Goal: Communication & Community: Answer question/provide support

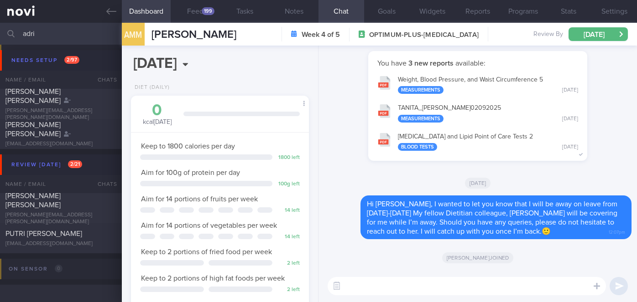
select select "8"
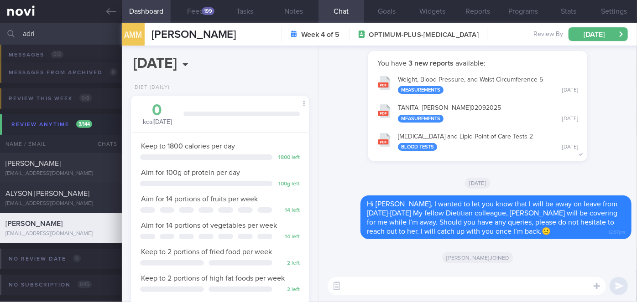
scroll to position [456, 0]
click at [55, 34] on input "adri" at bounding box center [318, 34] width 637 height 22
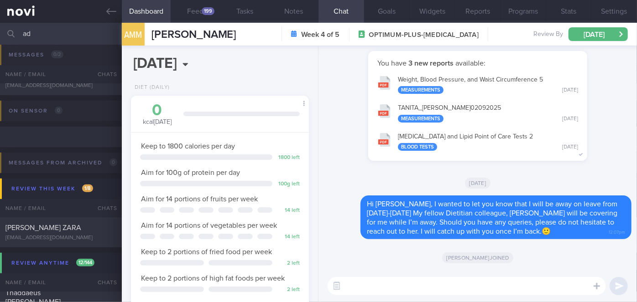
type input "a"
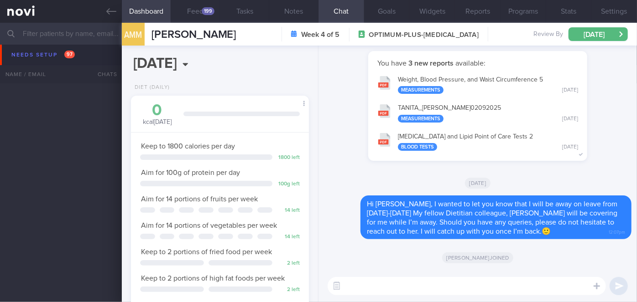
scroll to position [2536, 0]
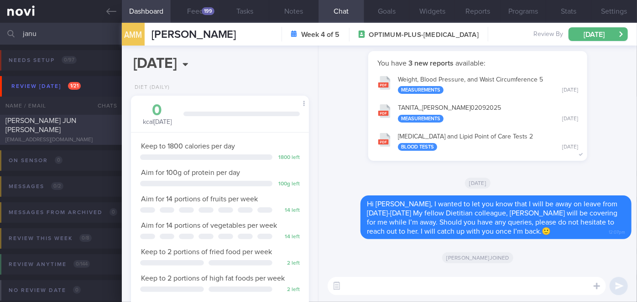
type input "janu"
click at [107, 121] on div at bounding box center [106, 118] width 20 height 5
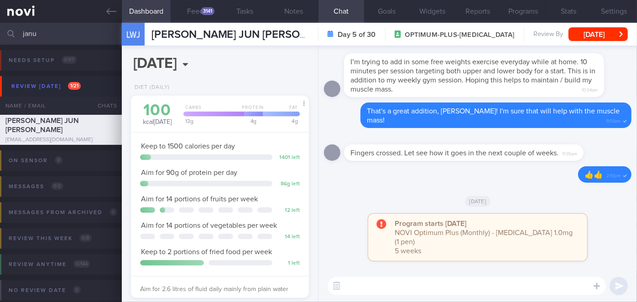
click at [356, 284] on textarea at bounding box center [466, 286] width 278 height 18
paste textarea "I also wanted to let you know that I will be away on leave from [DATE]-[DATE] M…"
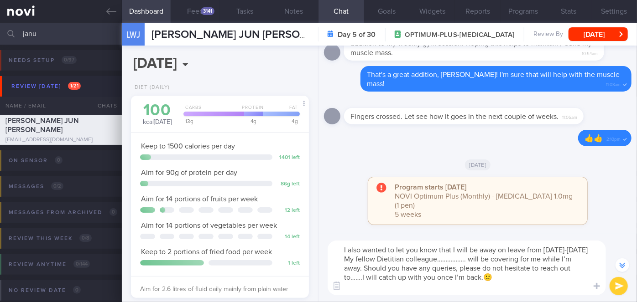
scroll to position [-36, 0]
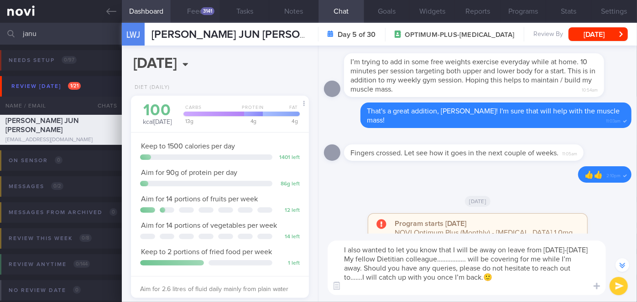
type textarea "I also wanted to let you know that I will be away on leave from [DATE]-[DATE] M…"
click at [209, 12] on div "3141" at bounding box center [208, 11] width 14 height 8
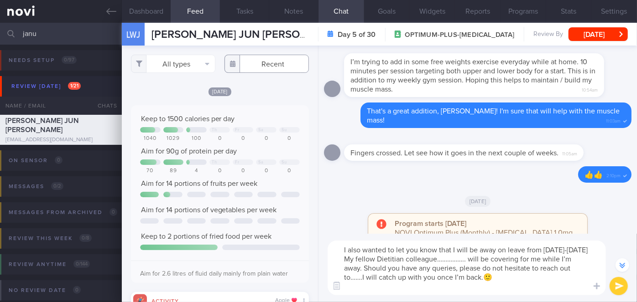
click at [257, 68] on input "text" at bounding box center [266, 64] width 84 height 18
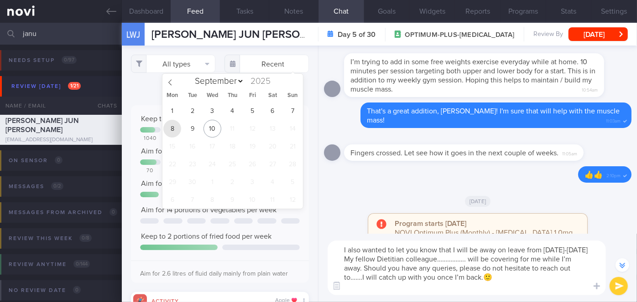
click at [178, 126] on span "8" at bounding box center [172, 129] width 18 height 18
type input "[DATE]"
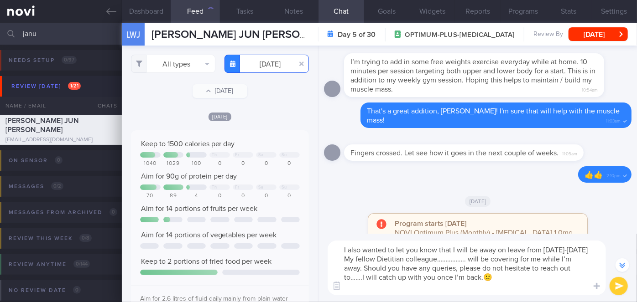
scroll to position [39, 160]
click at [175, 61] on button "All types" at bounding box center [173, 64] width 84 height 18
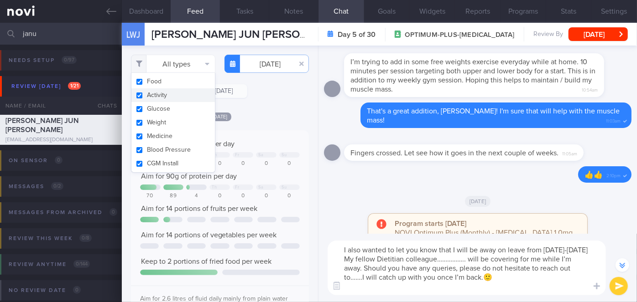
click at [165, 94] on button "Activity" at bounding box center [172, 95] width 83 height 14
checkbox input "false"
click at [269, 111] on div "Filtering type... Food Activity Glucose Weight Medicine Blood Pressure [MEDICAL…" at bounding box center [220, 174] width 196 height 257
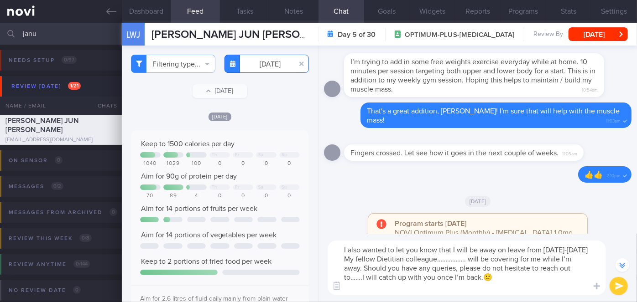
click at [252, 59] on input "[DATE]" at bounding box center [266, 64] width 84 height 18
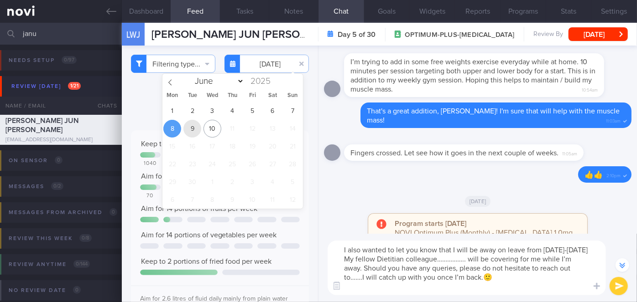
click at [191, 131] on span "9" at bounding box center [192, 129] width 18 height 18
type input "[DATE]"
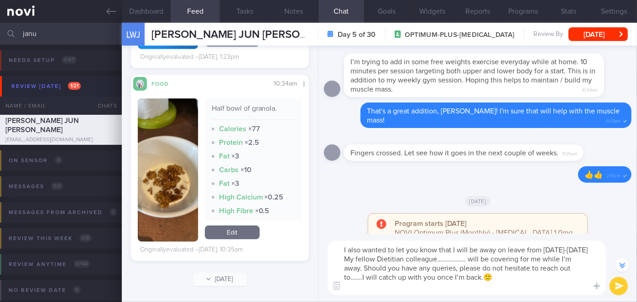
drag, startPoint x: 499, startPoint y: 275, endPoint x: 331, endPoint y: 238, distance: 172.0
click at [331, 238] on div "I also wanted to let you know that I will be away on leave from [DATE]-[DATE] M…" at bounding box center [477, 268] width 318 height 68
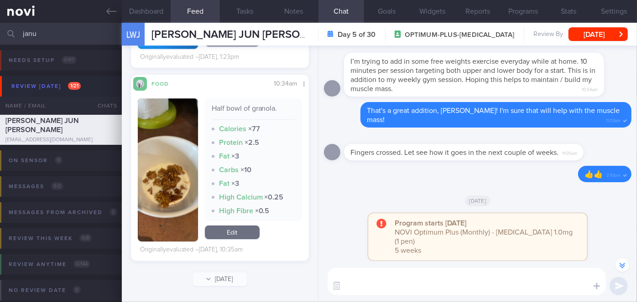
type textarea "J"
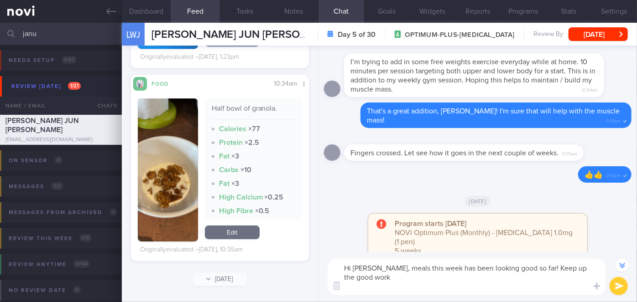
type textarea "Hi [PERSON_NAME], meals this week has been looking good so far! Keep up the goo…"
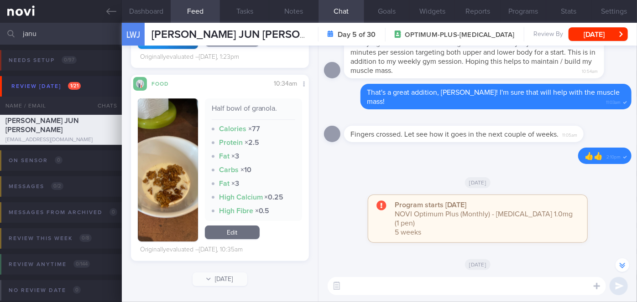
paste textarea "I also wanted to let you know that I will be away on leave from [DATE]-[DATE] M…"
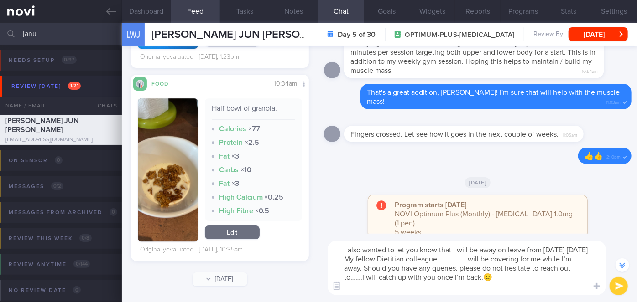
drag, startPoint x: 492, startPoint y: 260, endPoint x: 415, endPoint y: 259, distance: 77.1
click at [415, 259] on textarea "I also wanted to let you know that I will be away on leave from [DATE]-[DATE] M…" at bounding box center [466, 268] width 278 height 55
click at [361, 275] on textarea "I also wanted to let you know that I will be away on leave from [DATE]-[DATE] M…" at bounding box center [466, 268] width 278 height 55
click at [477, 262] on textarea "I also wanted to let you know that I will be away on leave from [DATE]-[DATE] M…" at bounding box center [466, 268] width 278 height 55
type textarea "I also wanted to let you know that I will be away on leave from [DATE]-[DATE] M…"
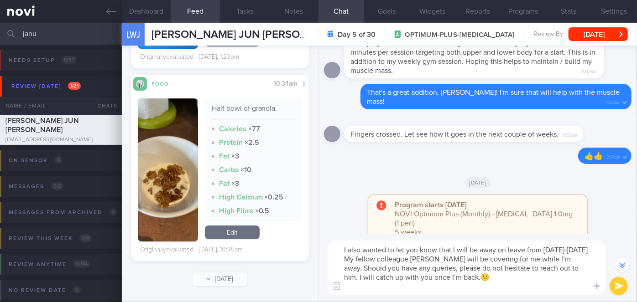
click at [616, 288] on button "submit" at bounding box center [618, 286] width 18 height 18
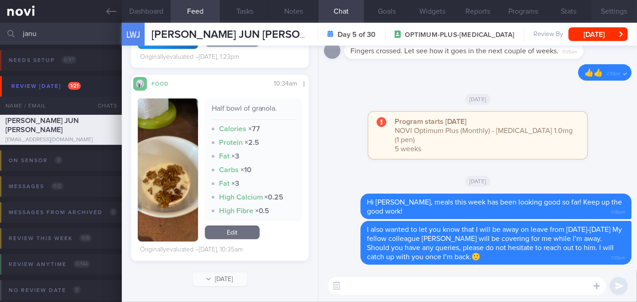
click at [626, 7] on button "Settings" at bounding box center [614, 11] width 46 height 23
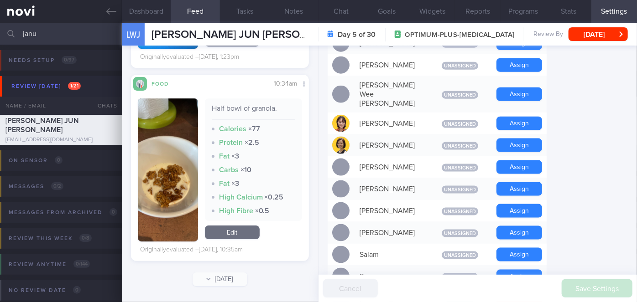
scroll to position [663, 0]
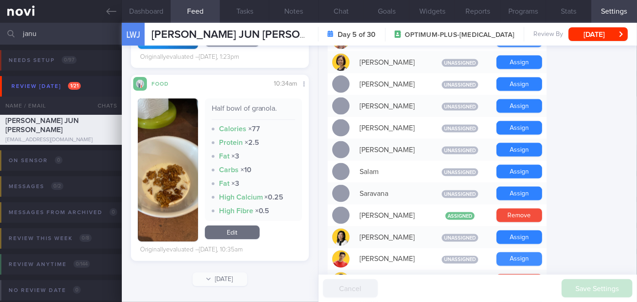
click at [528, 253] on button "Assign" at bounding box center [519, 260] width 46 height 14
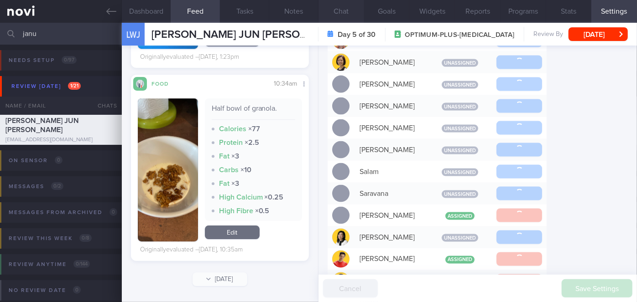
scroll to position [-25, 0]
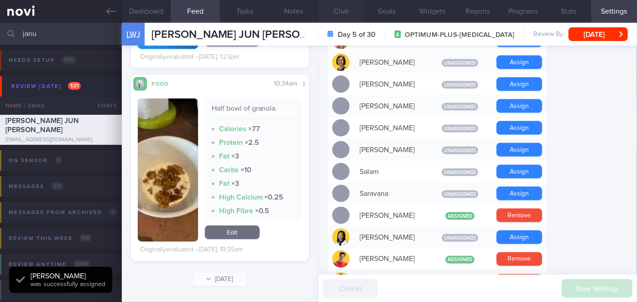
click at [337, 12] on button "Chat" at bounding box center [341, 11] width 46 height 23
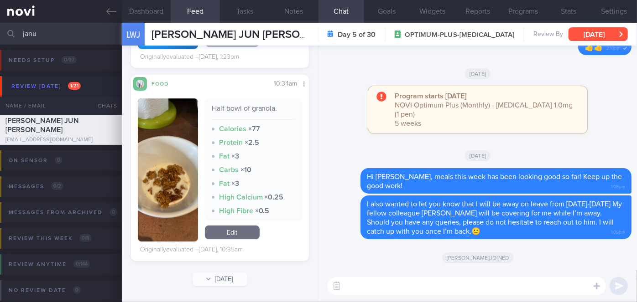
click at [593, 35] on button "[DATE]" at bounding box center [597, 34] width 59 height 14
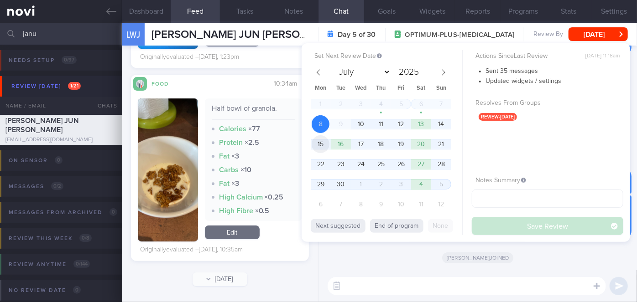
click at [318, 146] on span "15" at bounding box center [320, 144] width 18 height 18
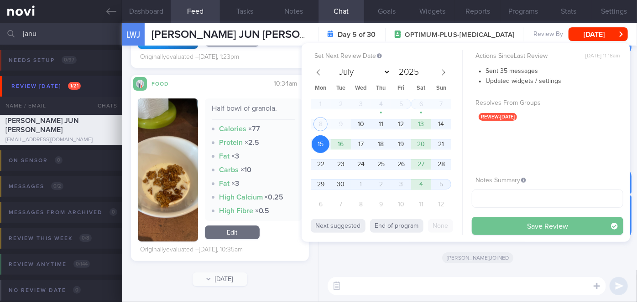
click at [514, 229] on button "Save Review" at bounding box center [546, 226] width 151 height 18
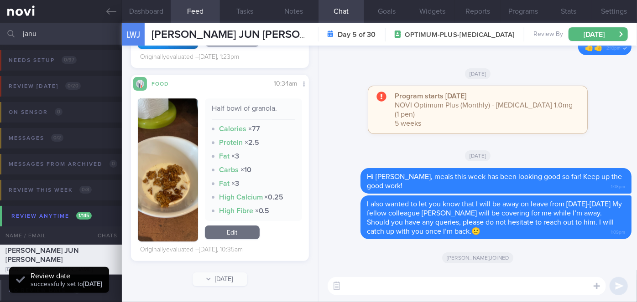
click at [46, 28] on input "janu" at bounding box center [318, 34] width 637 height 22
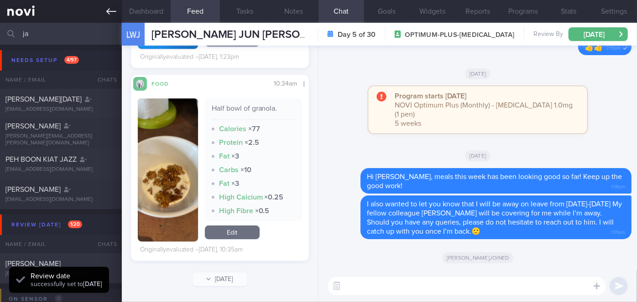
type input "j"
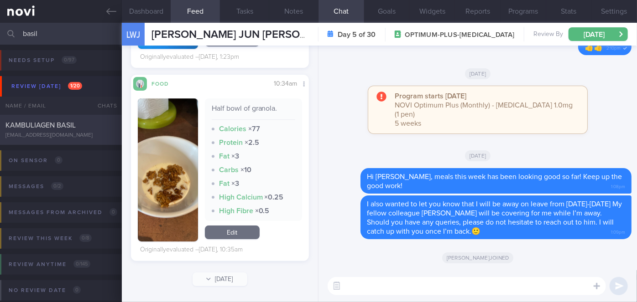
type input "basil"
click at [90, 125] on div "KAMBULIAGEN BASIL" at bounding box center [59, 125] width 109 height 9
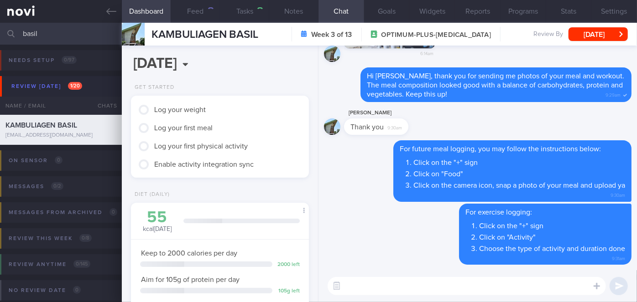
scroll to position [90, 155]
click at [450, 280] on textarea at bounding box center [466, 286] width 278 height 18
paste textarea "I also wanted to let you know that I will be away on leave from [DATE]-[DATE] M…"
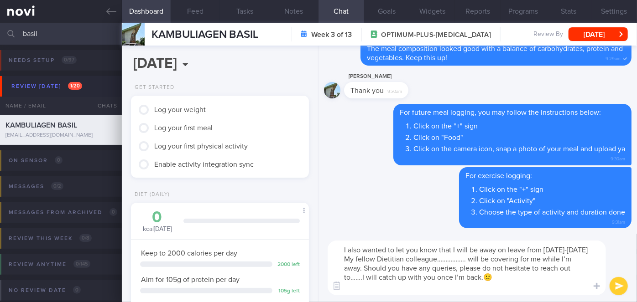
scroll to position [0, 0]
click at [337, 247] on textarea "I also wanted to let you know that I will be away on leave from [DATE]-[DATE] M…" at bounding box center [466, 268] width 278 height 55
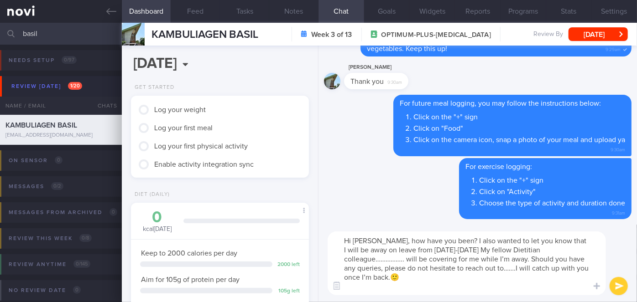
drag, startPoint x: 450, startPoint y: 238, endPoint x: 464, endPoint y: 276, distance: 41.0
click at [464, 276] on textarea "Hi [PERSON_NAME], how have you been? I also wanted to let you know that I will …" at bounding box center [466, 264] width 278 height 64
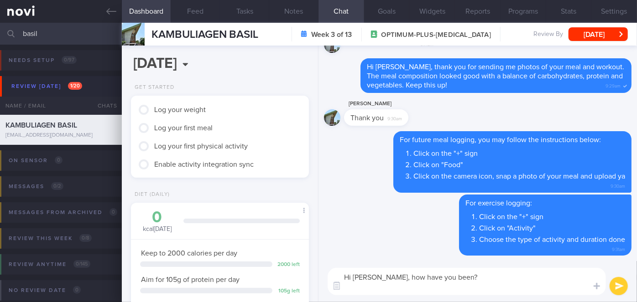
type textarea "Hi [PERSON_NAME], how have you been?"
click at [617, 288] on button "submit" at bounding box center [618, 286] width 18 height 18
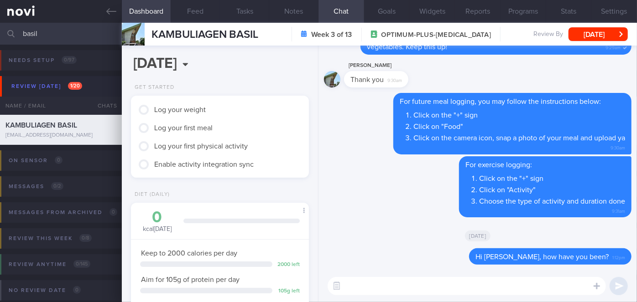
click at [374, 285] on textarea at bounding box center [466, 286] width 278 height 18
paste textarea "I also wanted to let you know that I will be away on leave from [DATE]-[DATE] M…"
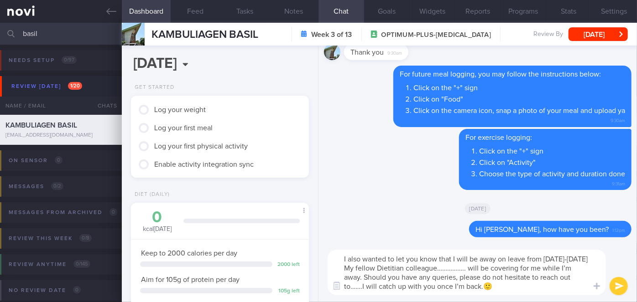
click at [362, 258] on textarea "I also wanted to let you know that I will be away on leave from [DATE]-[DATE] M…" at bounding box center [466, 273] width 278 height 46
drag, startPoint x: 482, startPoint y: 269, endPoint x: 456, endPoint y: 270, distance: 25.6
click at [456, 270] on textarea "I wanted to let you know that I will be away on leave from [DATE]-[DATE] My fel…" at bounding box center [466, 273] width 278 height 46
click at [361, 286] on textarea "I wanted to let you know that I will be away on leave from [DATE]-[DATE] My fel…" at bounding box center [466, 273] width 278 height 46
drag, startPoint x: 423, startPoint y: 266, endPoint x: 395, endPoint y: 266, distance: 27.8
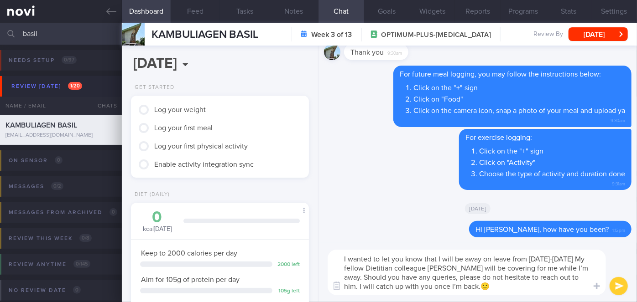
click at [395, 266] on textarea "I wanted to let you know that I will be away on leave from [DATE]-[DATE] My fel…" at bounding box center [466, 273] width 278 height 46
type textarea "I wanted to let you know that I will be away on leave from [DATE]-[DATE] My fel…"
click at [618, 290] on button "submit" at bounding box center [618, 286] width 18 height 18
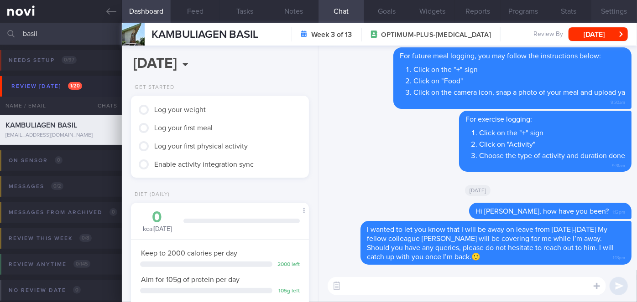
click at [610, 15] on button "Settings" at bounding box center [614, 11] width 46 height 23
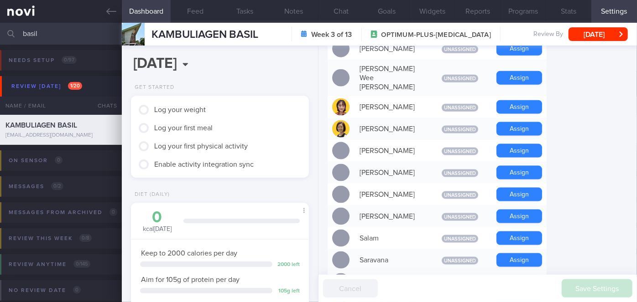
scroll to position [663, 0]
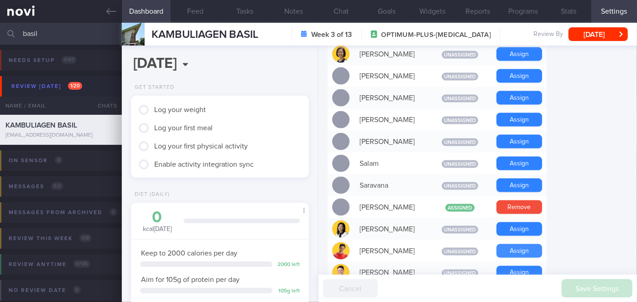
click at [510, 244] on button "Assign" at bounding box center [519, 251] width 46 height 14
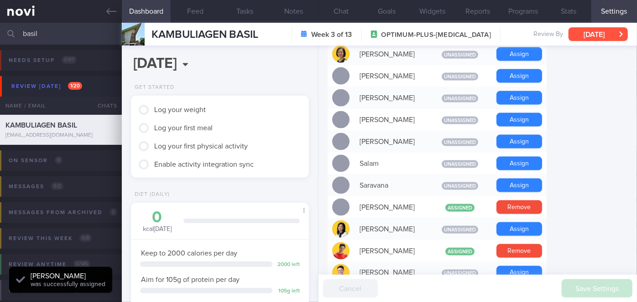
click at [606, 31] on button "[DATE]" at bounding box center [597, 34] width 59 height 14
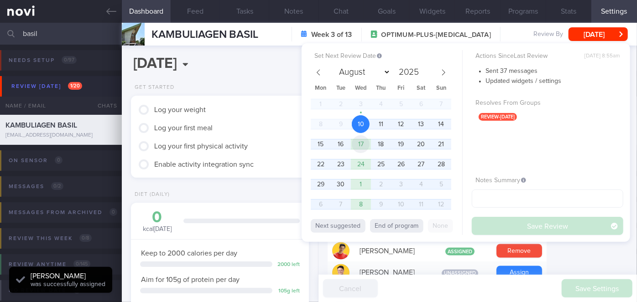
click at [359, 141] on span "17" at bounding box center [361, 144] width 18 height 18
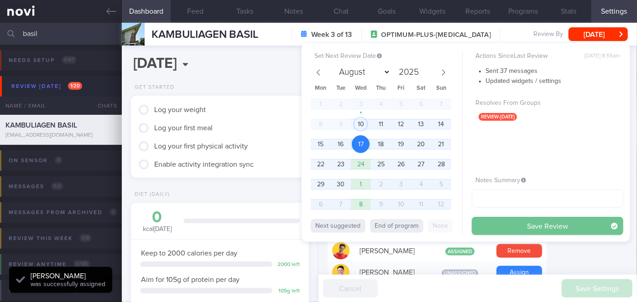
click at [504, 223] on button "Save Review" at bounding box center [546, 226] width 151 height 18
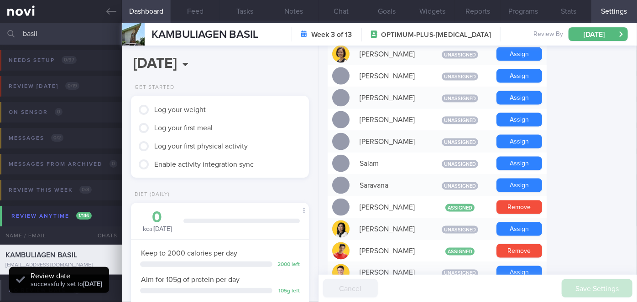
click at [55, 29] on input "basil" at bounding box center [318, 34] width 637 height 22
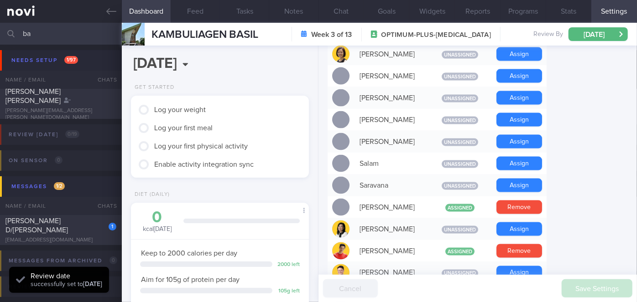
type input "b"
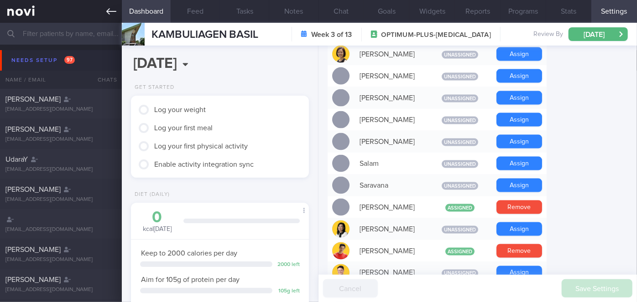
click at [105, 5] on link at bounding box center [61, 11] width 122 height 23
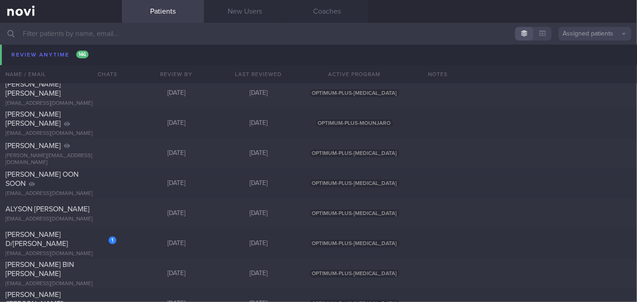
scroll to position [5057, 0]
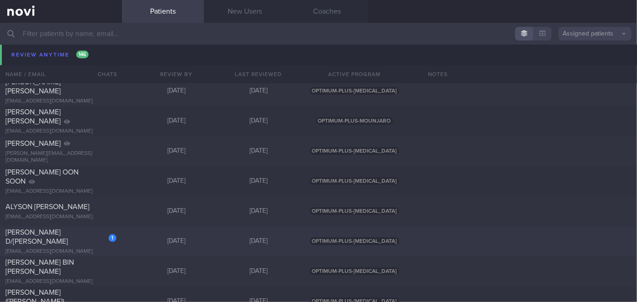
click at [124, 246] on div "1 [PERSON_NAME] D/[PERSON_NAME] [EMAIL_ADDRESS][DOMAIN_NAME] [DATE] [DATE] OPTI…" at bounding box center [318, 242] width 637 height 30
select select "8"
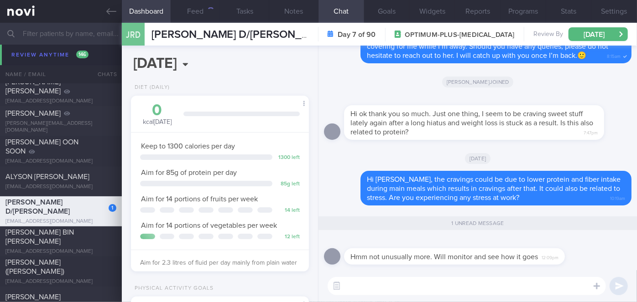
scroll to position [5027, 0]
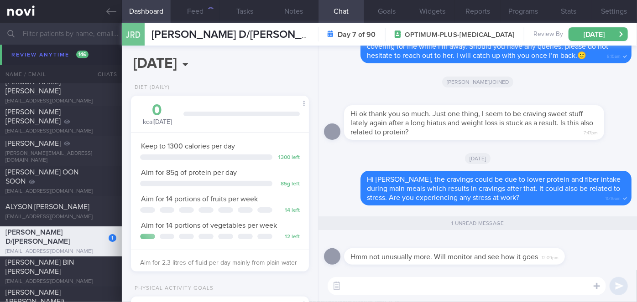
click at [499, 288] on textarea at bounding box center [466, 286] width 278 height 18
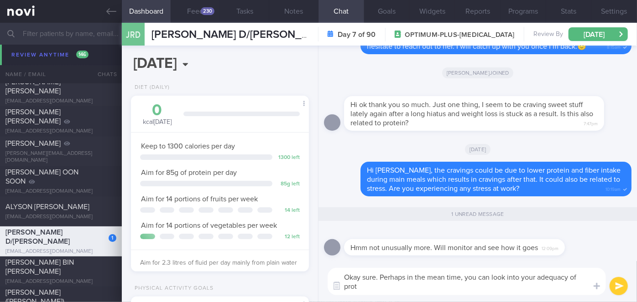
scroll to position [0, 0]
click at [535, 277] on textarea "Okay sure. Perhaps in the mean time, you can look into your adequacy of protein…" at bounding box center [466, 281] width 278 height 27
type textarea "Okay sure. Perhaps in the mean time, you can look into the adequacy of protein …"
click at [622, 287] on button "submit" at bounding box center [618, 286] width 18 height 18
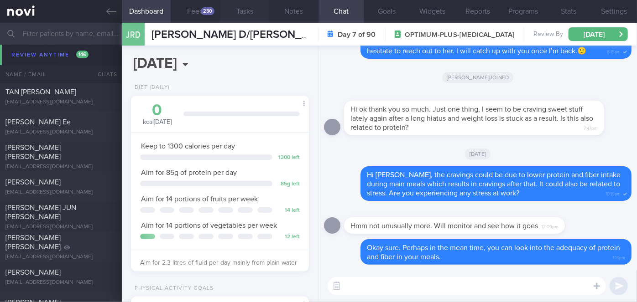
scroll to position [4328, 0]
